Goal: Transaction & Acquisition: Purchase product/service

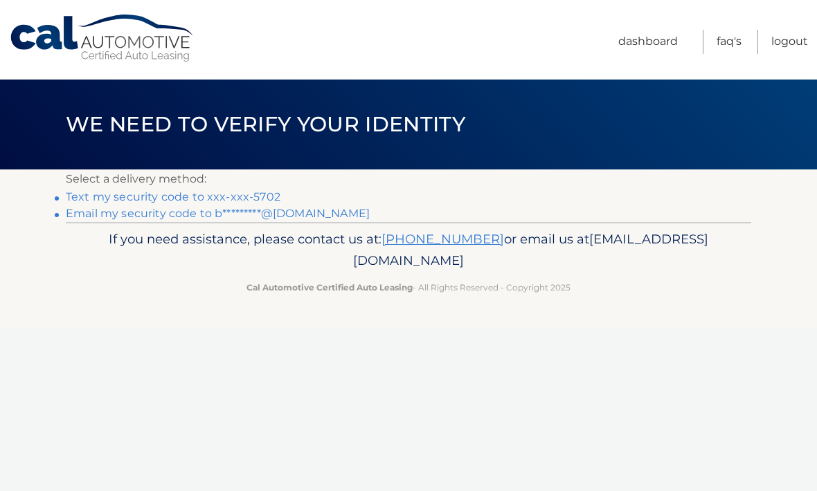
click at [125, 195] on link "Text my security code to xxx-xxx-5702" at bounding box center [173, 196] width 215 height 13
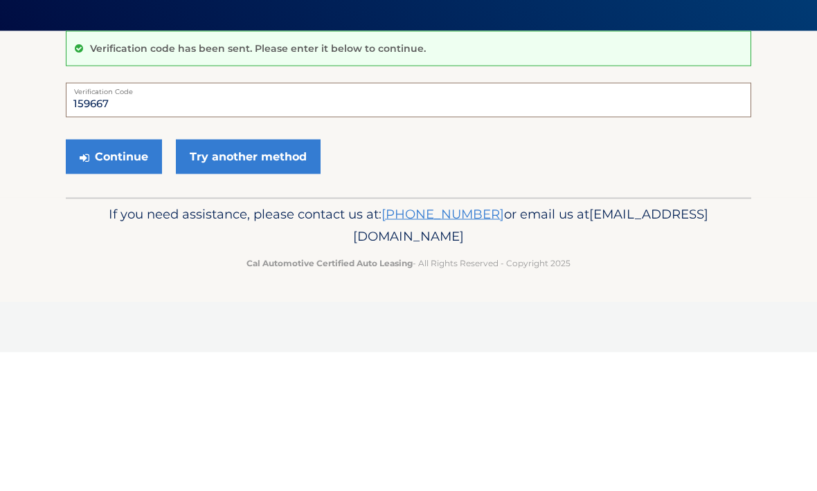
type input "159667"
click at [139, 278] on button "Continue" at bounding box center [114, 295] width 96 height 35
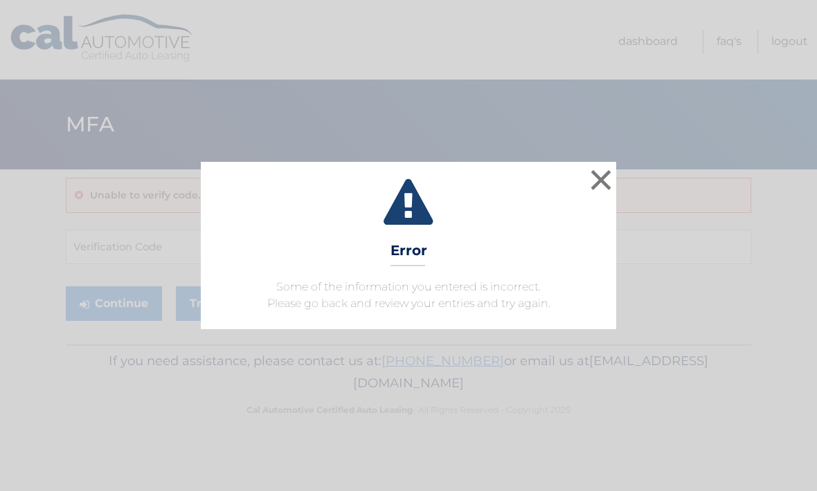
click at [598, 184] on button "×" at bounding box center [601, 180] width 28 height 28
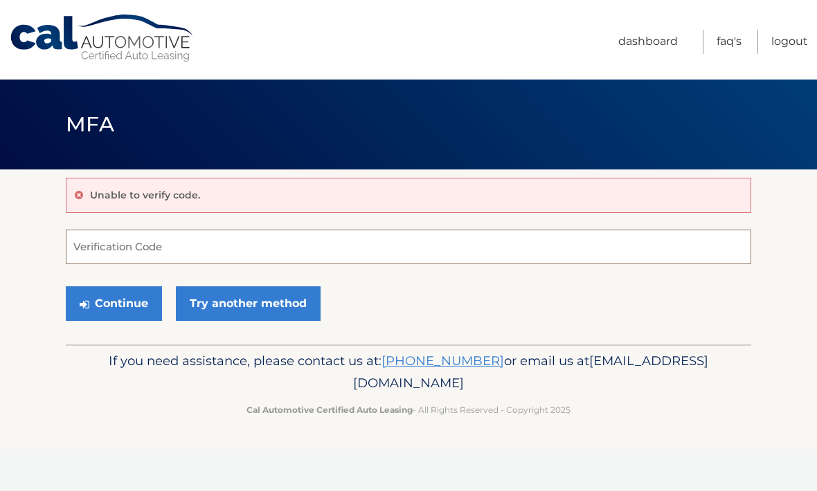
click at [258, 251] on input "Verification Code" at bounding box center [408, 247] width 685 height 35
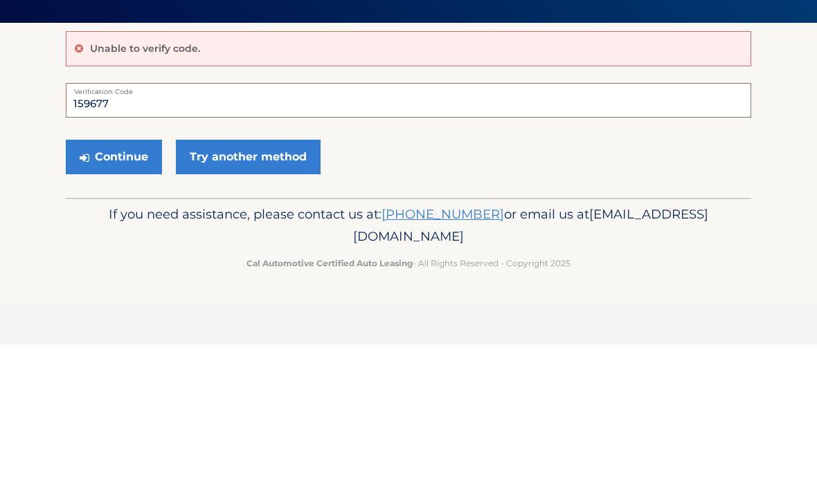
type input "159677"
click at [133, 287] on button "Continue" at bounding box center [114, 304] width 96 height 35
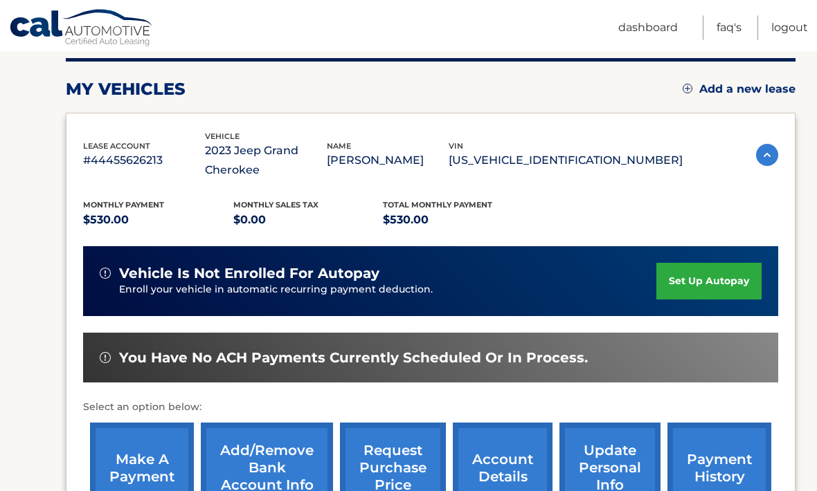
scroll to position [176, 0]
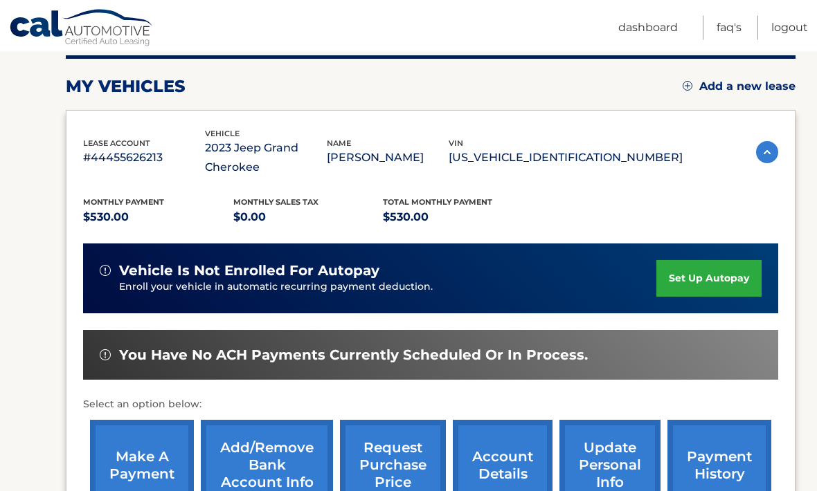
click at [167, 466] on link "make a payment" at bounding box center [142, 466] width 104 height 91
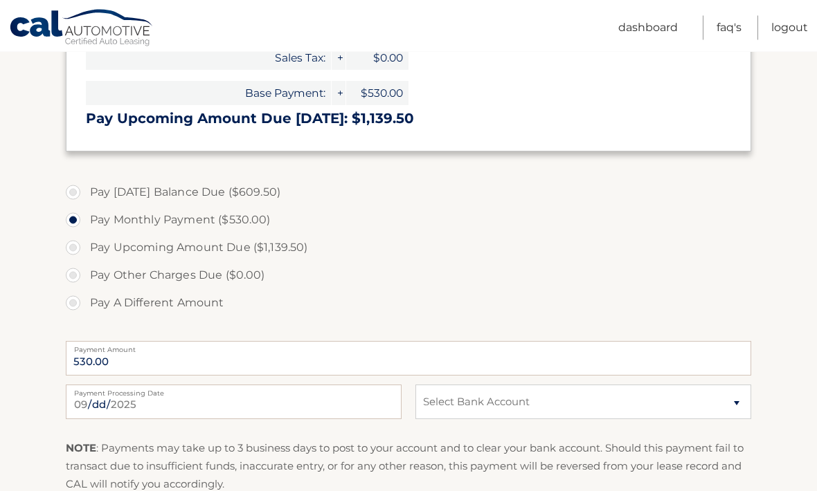
scroll to position [395, 0]
click at [730, 399] on select "Select Bank Account Checking PNC BANK, NEW JERSEY *****8921 Checking TD BANK, N…" at bounding box center [583, 402] width 336 height 35
select select "ZTRjOGRjMjktNjM3Ni00OTIzLWIzMTAtZTc4NDJhNDMzNDUy"
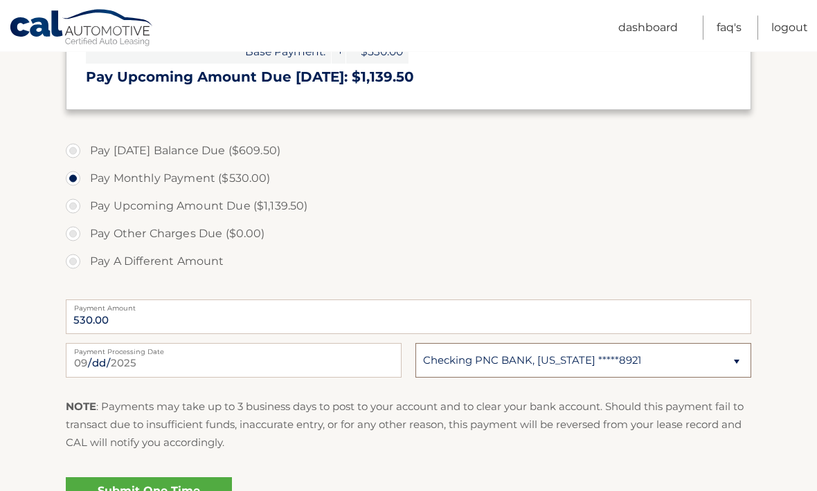
scroll to position [440, 0]
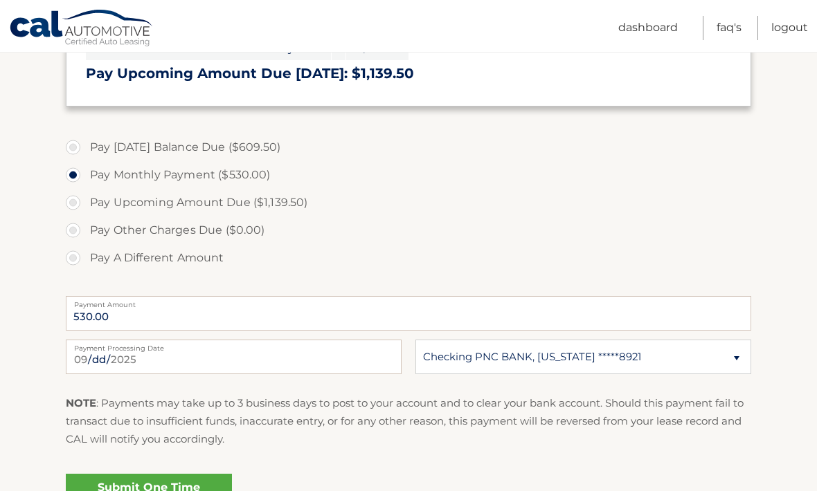
click at [189, 485] on link "Submit One Time Payment" at bounding box center [149, 496] width 166 height 44
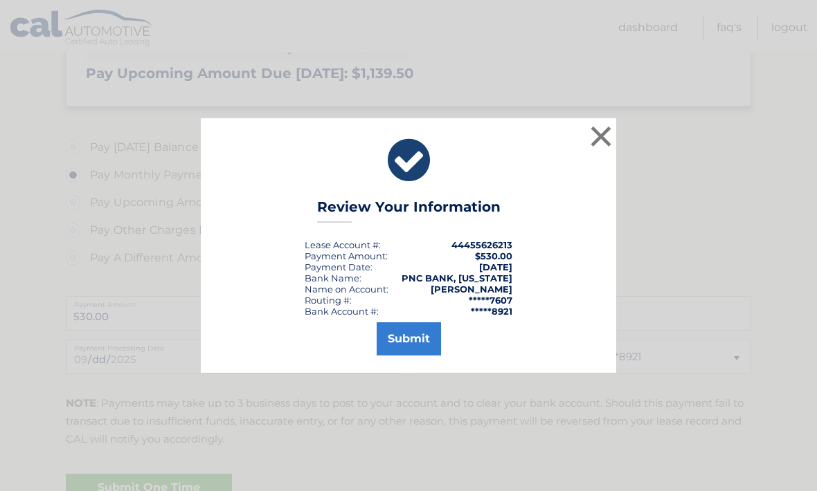
click at [419, 356] on button "Submit" at bounding box center [409, 339] width 64 height 33
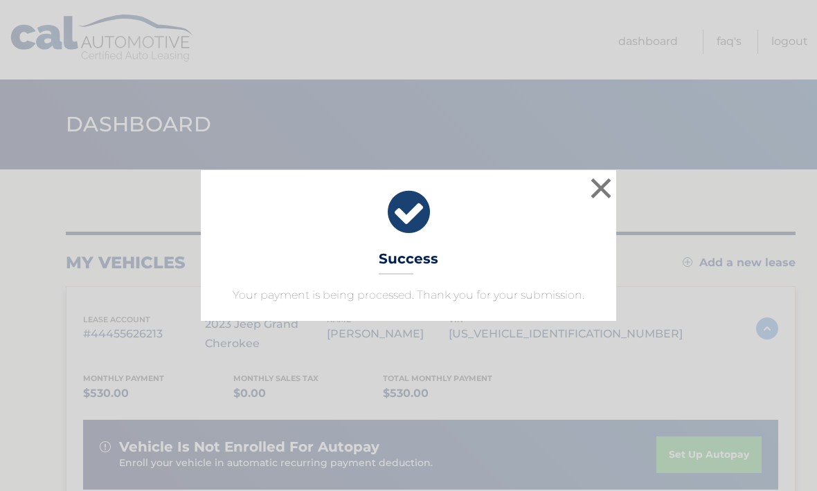
click at [598, 182] on button "×" at bounding box center [601, 188] width 28 height 28
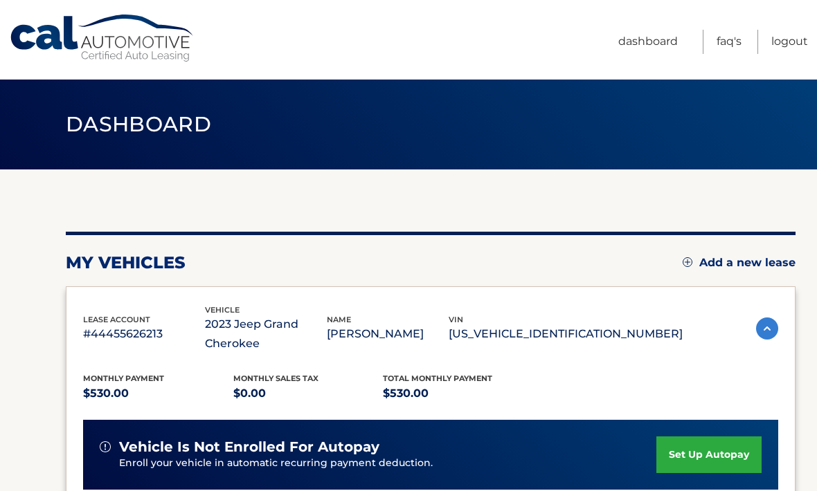
click at [801, 32] on link "Logout" at bounding box center [789, 42] width 37 height 24
